Goal: Task Accomplishment & Management: Manage account settings

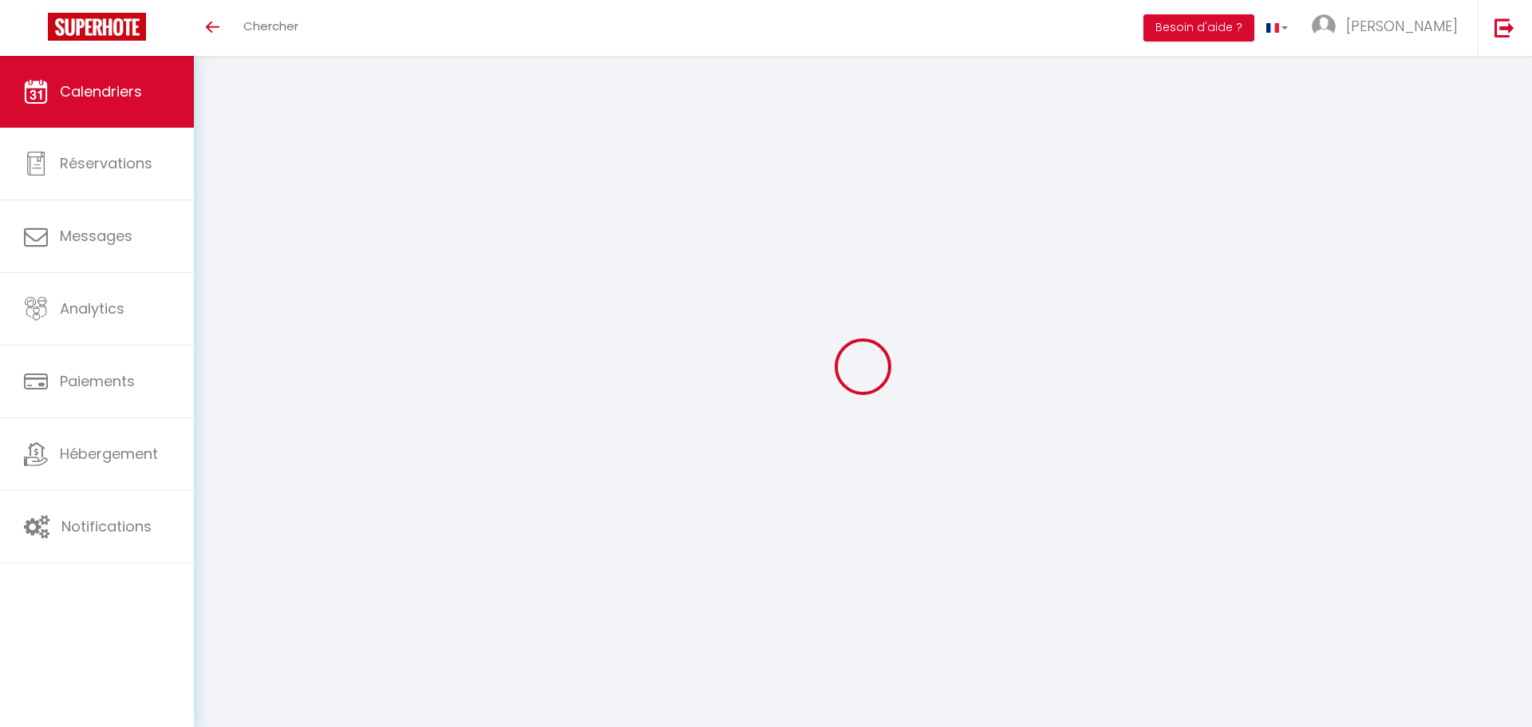
select select
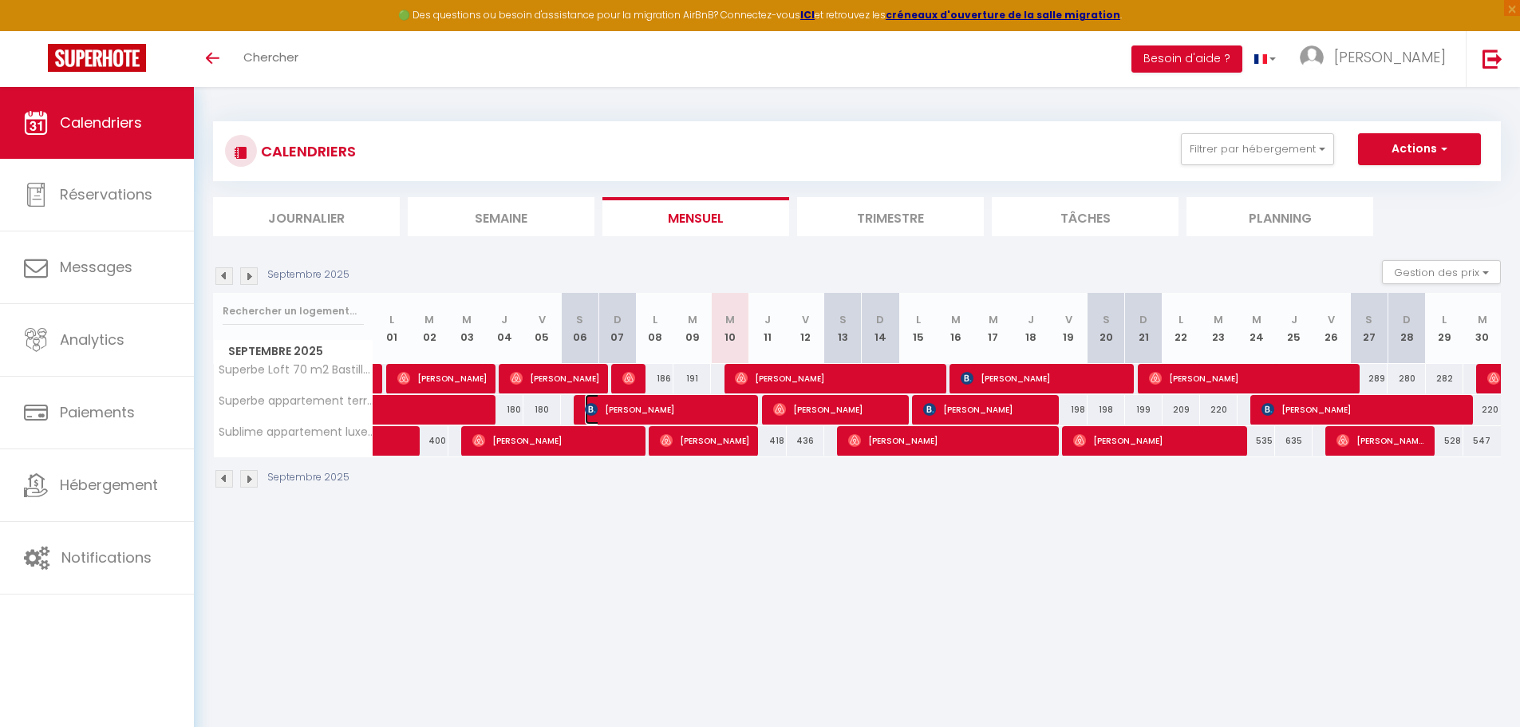
click at [648, 408] on span "[PERSON_NAME]" at bounding box center [668, 409] width 166 height 30
select select "OK"
select select "KO"
select select "1"
select select "0"
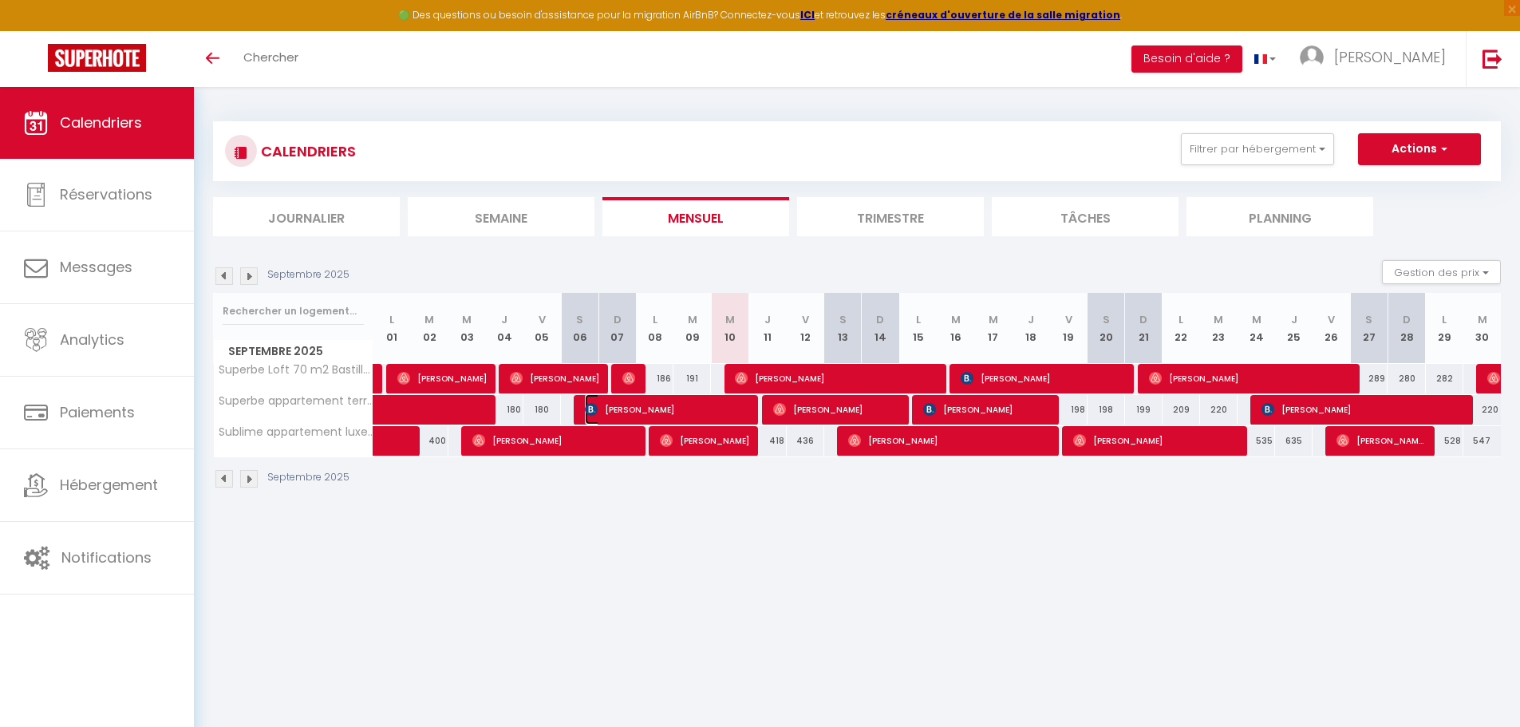
select select "1"
select select
select select "2712"
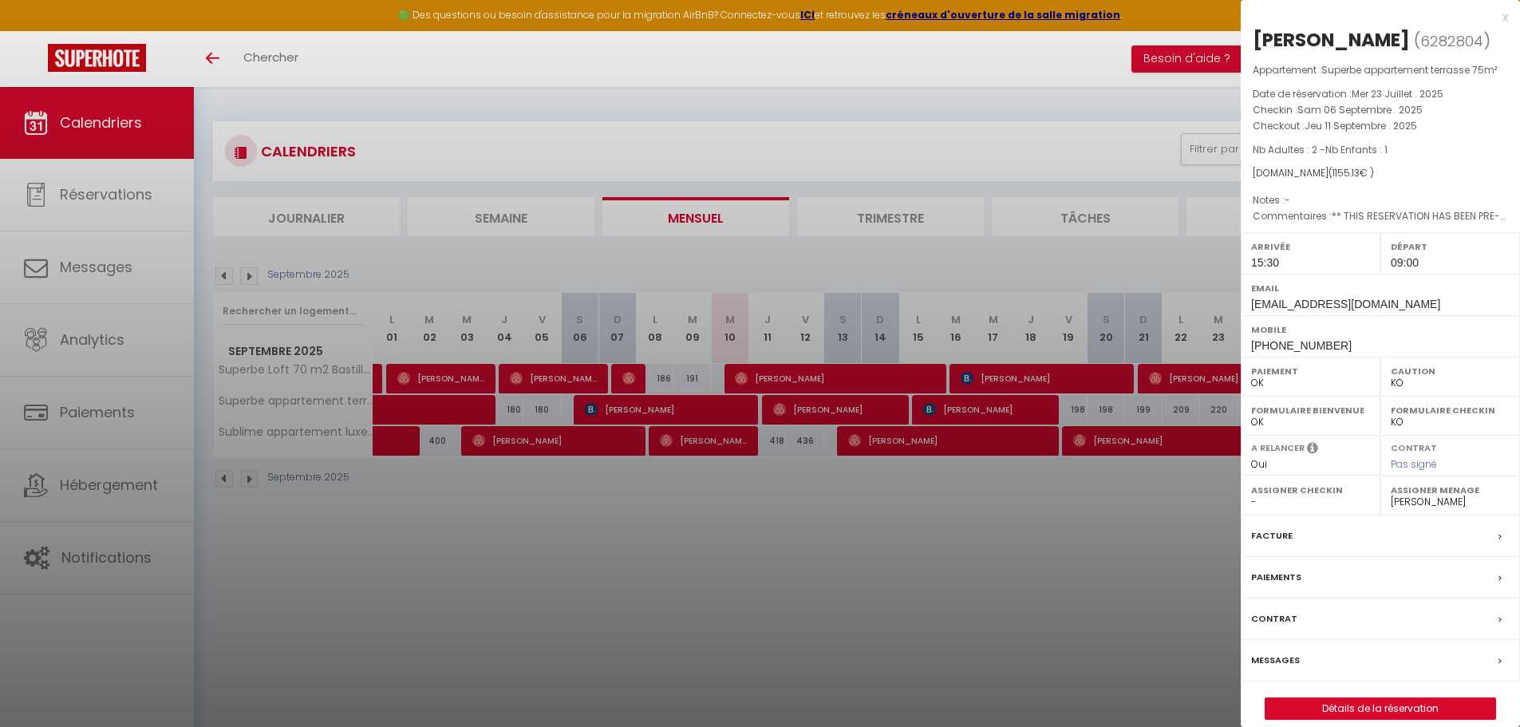
click at [773, 377] on div at bounding box center [760, 363] width 1520 height 727
